Goal: Check status: Check status

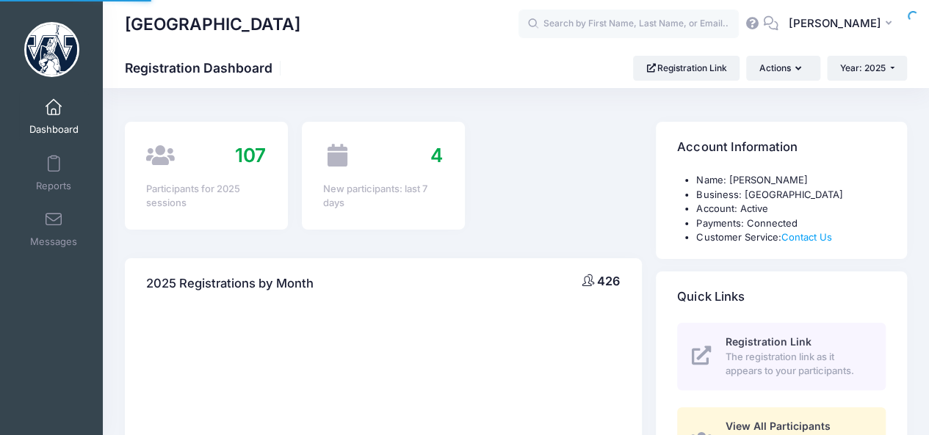
select select
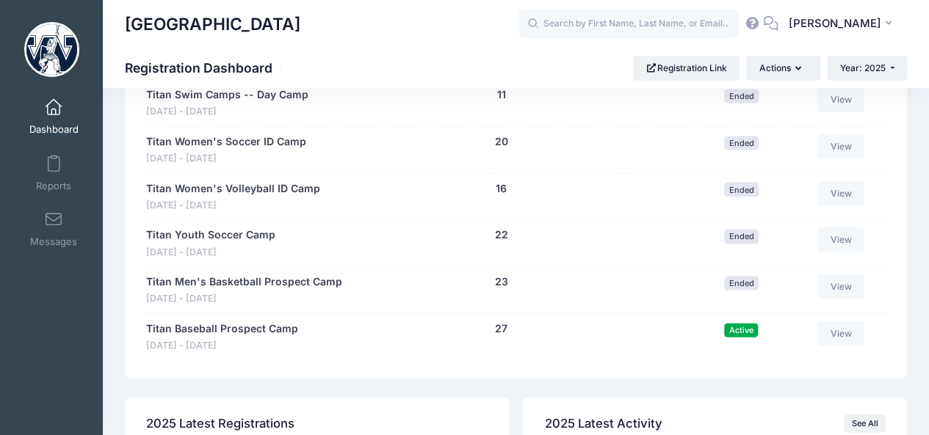
scroll to position [1429, 0]
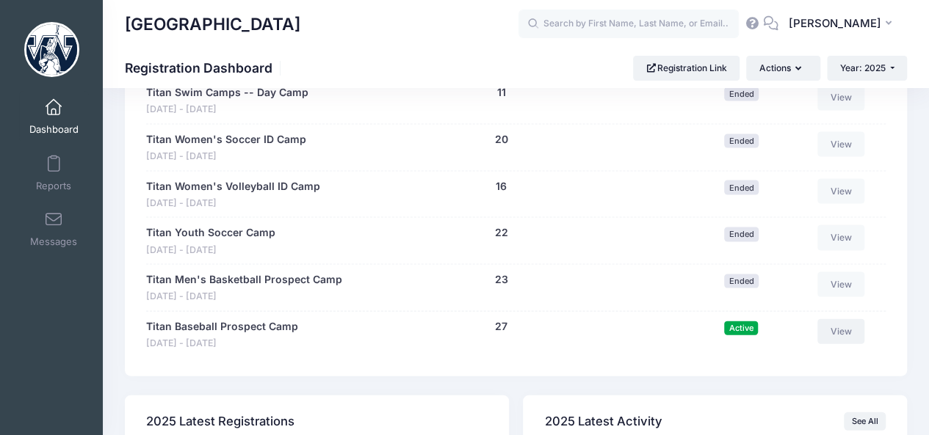
click at [852, 319] on link "View" at bounding box center [840, 331] width 47 height 25
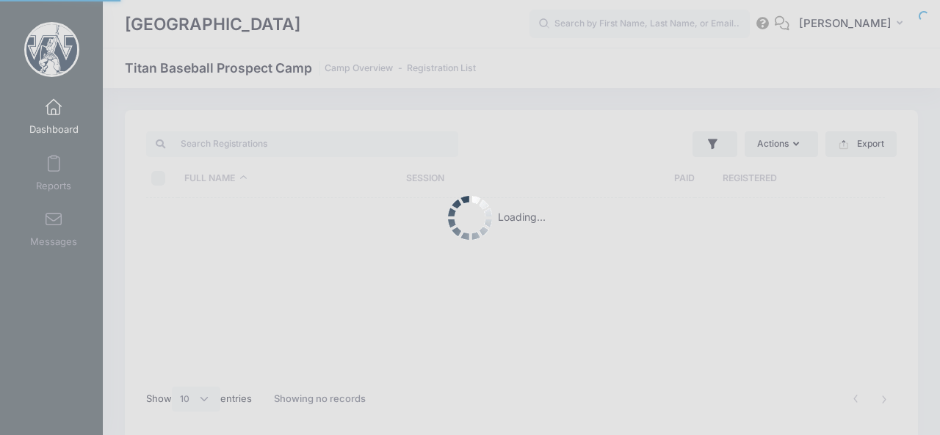
select select "10"
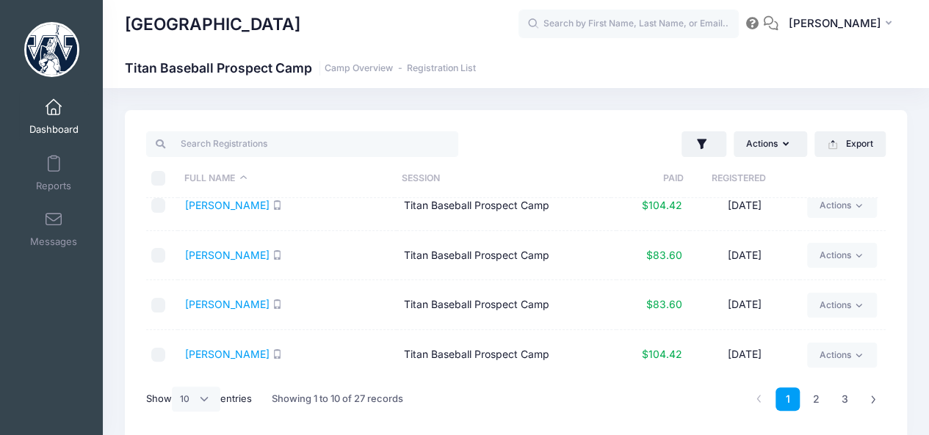
scroll to position [316, 0]
click at [815, 398] on link "2" at bounding box center [816, 400] width 24 height 24
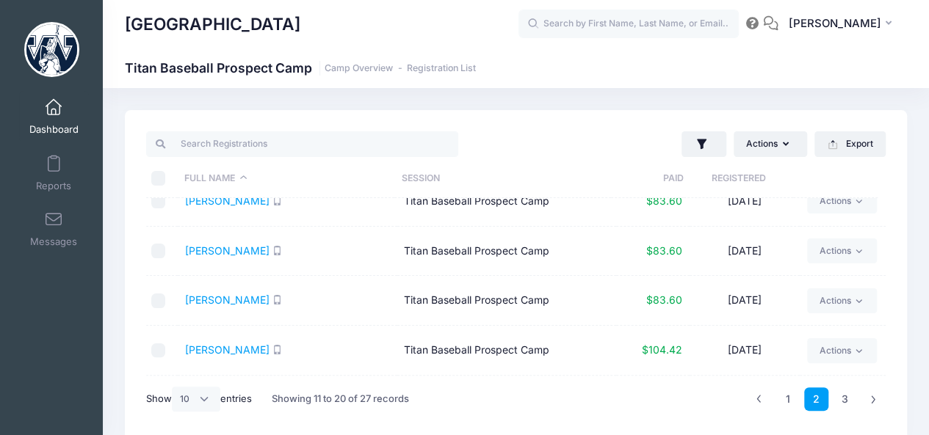
scroll to position [0, 0]
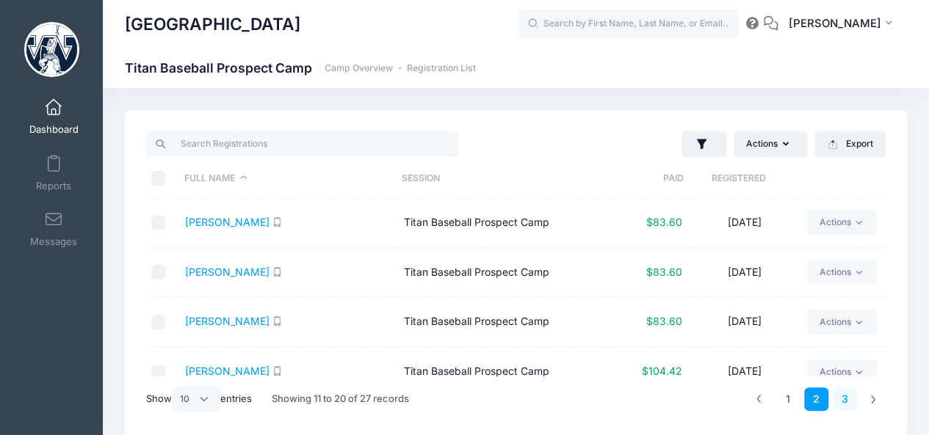
click at [844, 397] on link "3" at bounding box center [845, 400] width 24 height 24
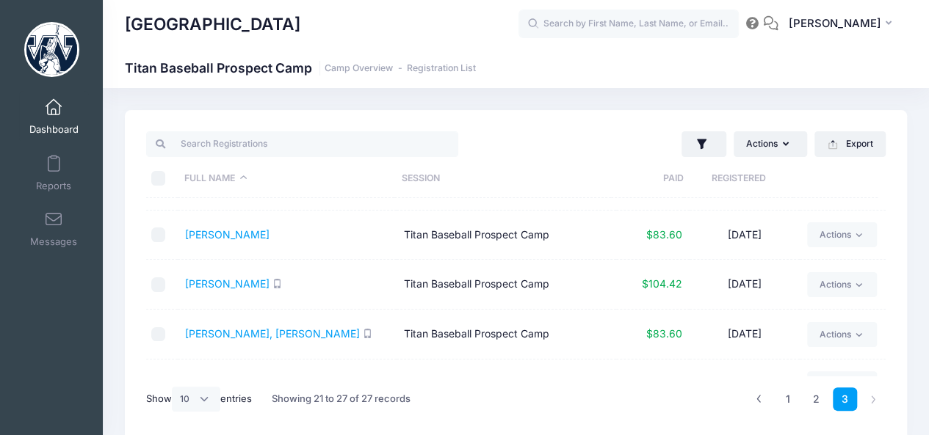
scroll to position [84, 0]
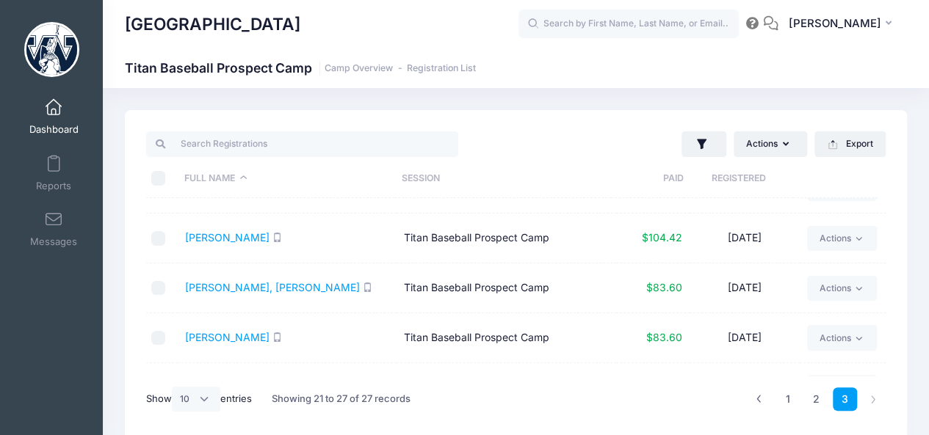
click at [876, 314] on td "Actions Email SMS Assign Labels Internal Notes Change Session or Program Delete" at bounding box center [843, 339] width 86 height 50
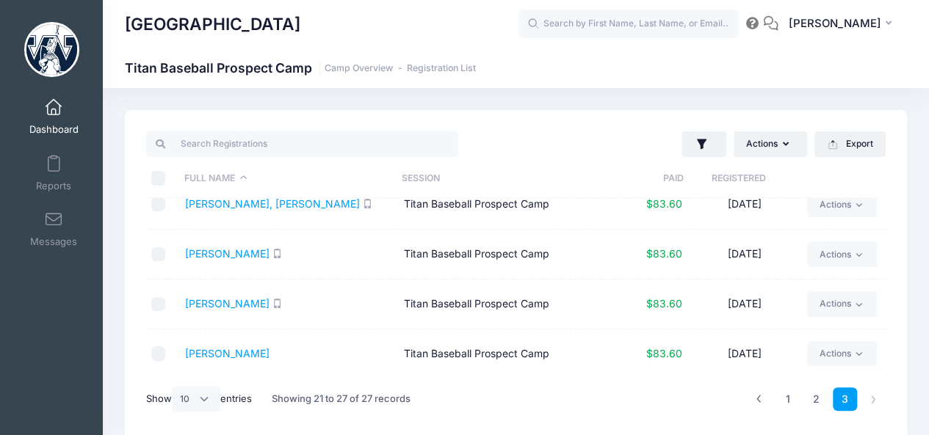
scroll to position [0, 0]
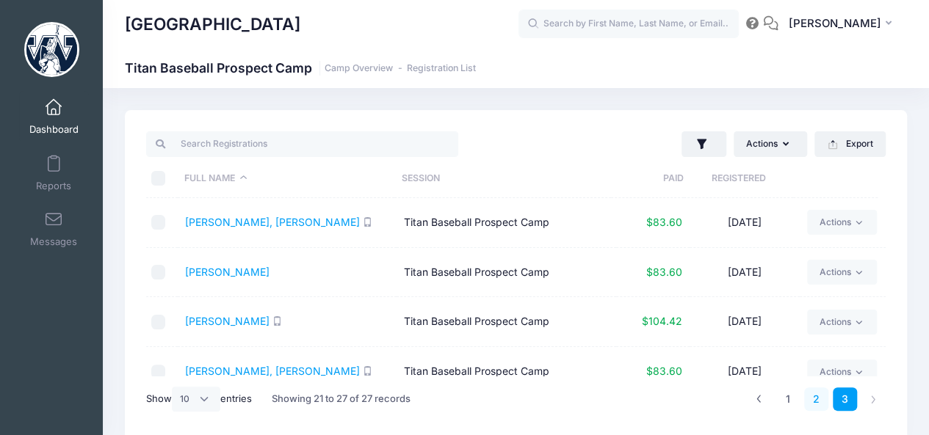
click at [818, 397] on link "2" at bounding box center [816, 400] width 24 height 24
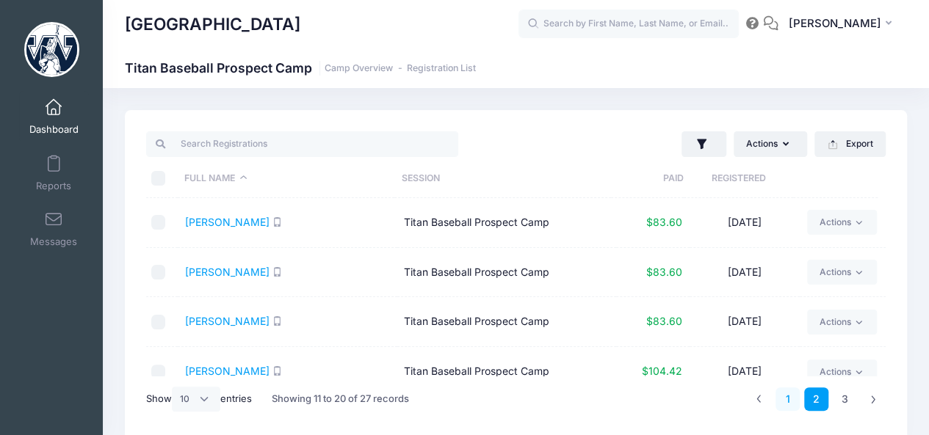
click at [792, 400] on link "1" at bounding box center [787, 400] width 24 height 24
